Goal: Obtain resource: Download file/media

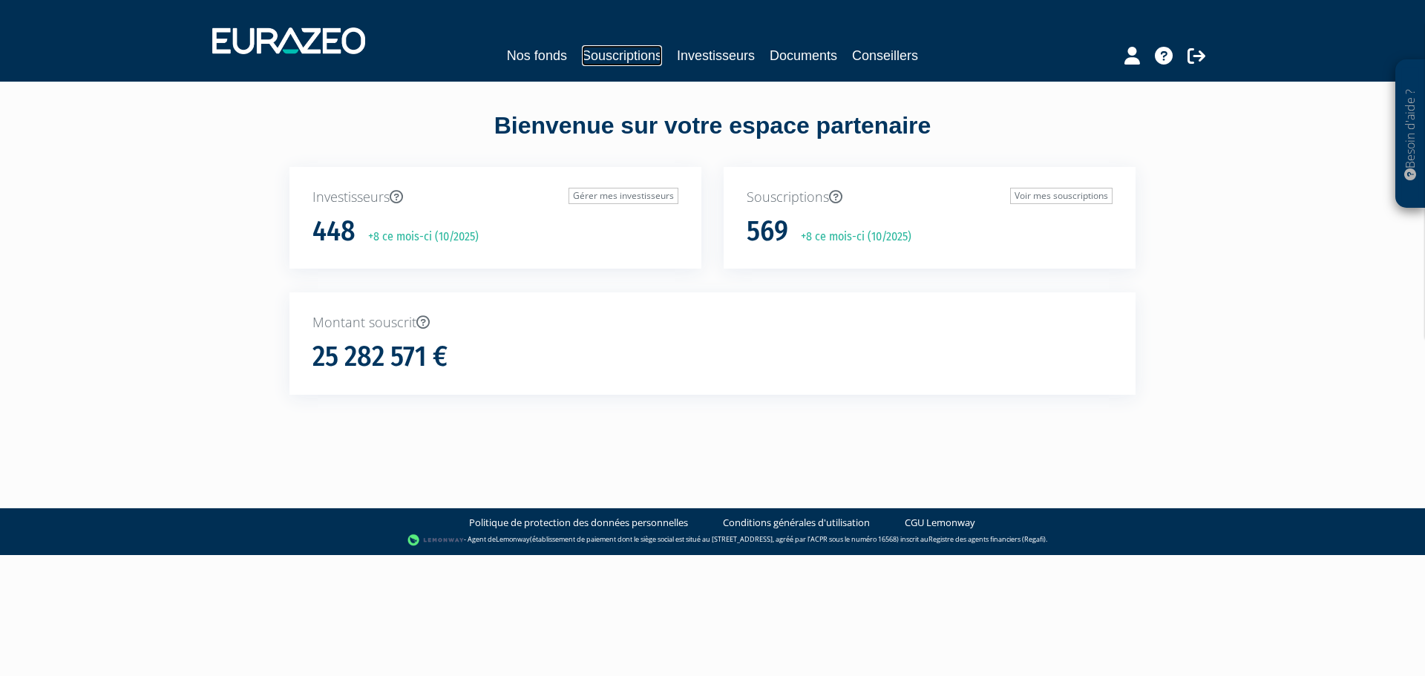
click at [617, 59] on link "Souscriptions" at bounding box center [622, 55] width 80 height 21
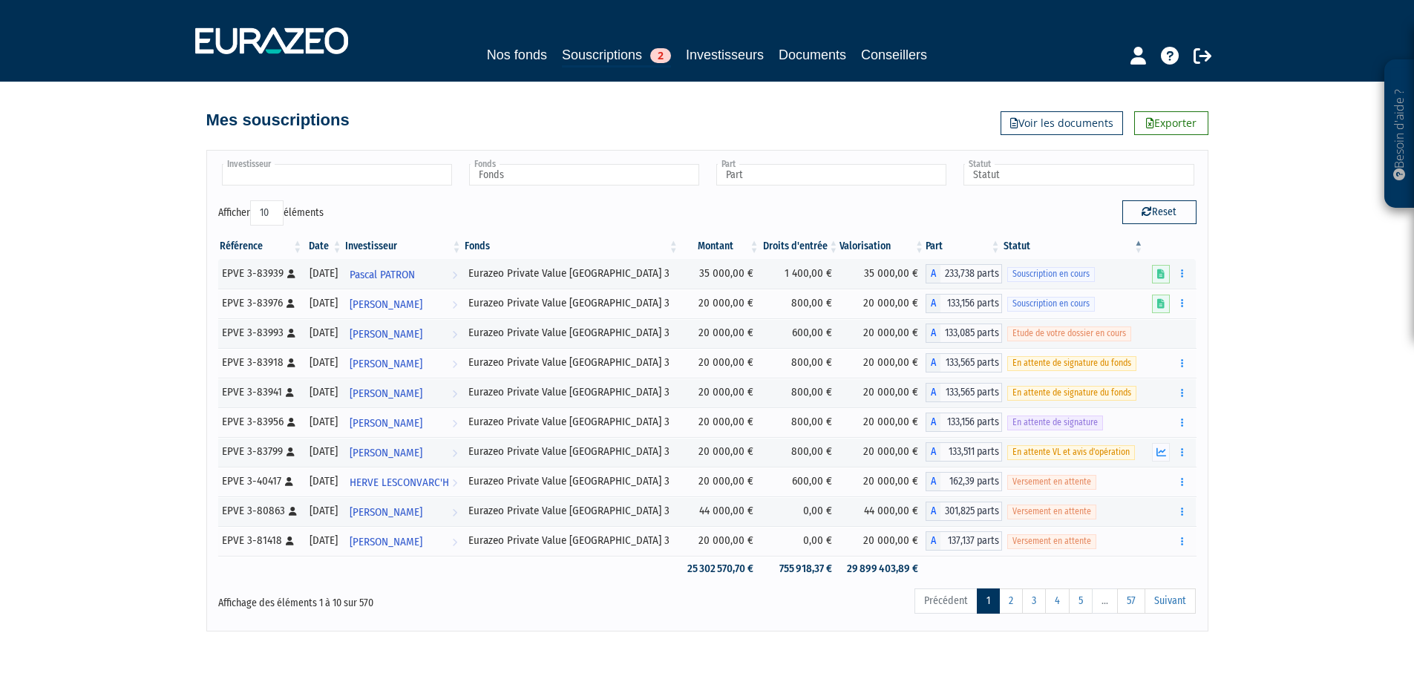
click at [320, 183] on input "text" at bounding box center [337, 175] width 230 height 22
type input "laser"
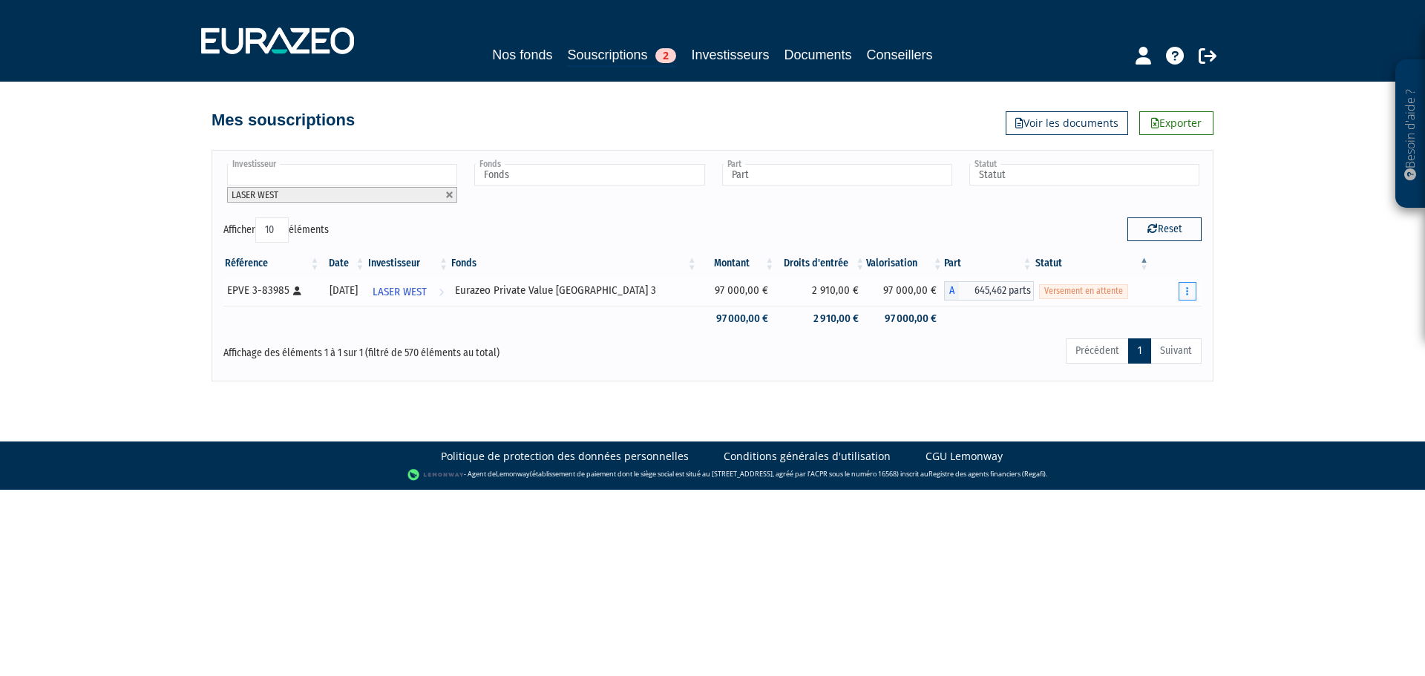
click at [1185, 291] on button "button" at bounding box center [1188, 291] width 18 height 19
click at [1149, 319] on link "Documents" at bounding box center [1136, 318] width 111 height 24
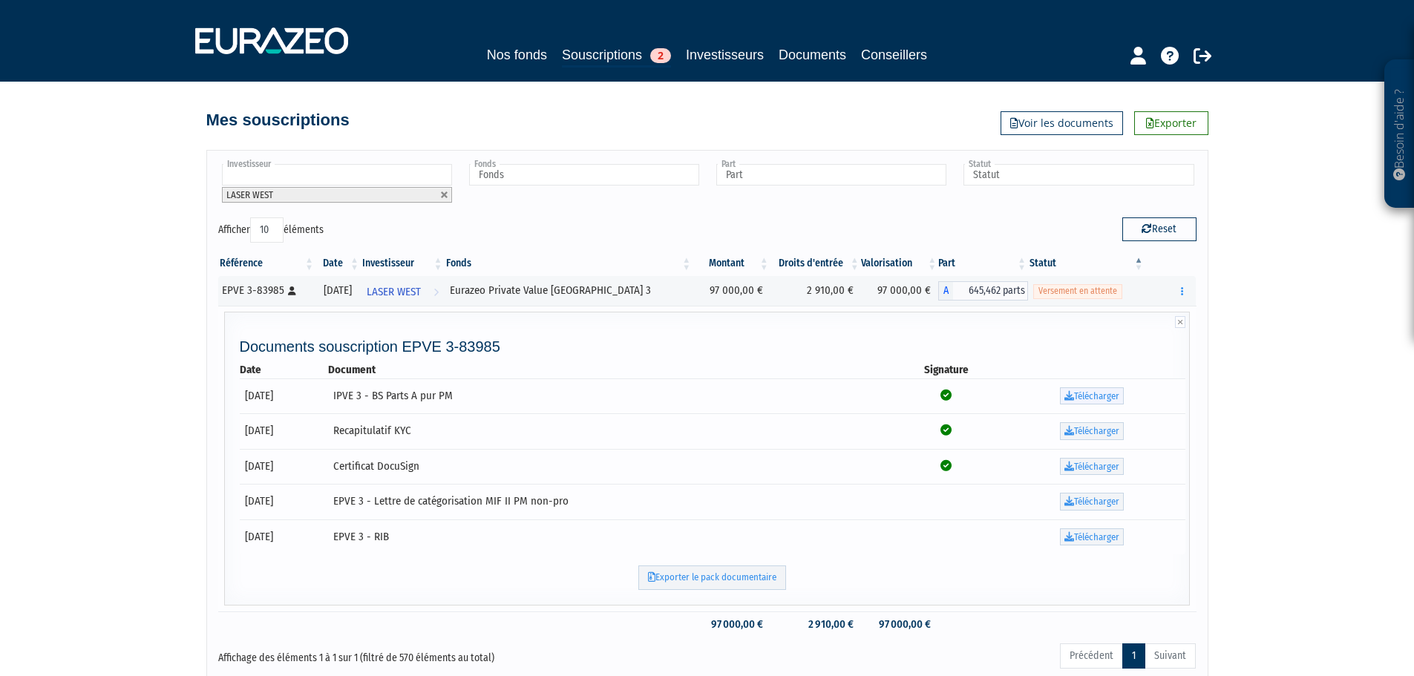
click at [1087, 398] on link "Télécharger" at bounding box center [1092, 396] width 64 height 18
